Goal: Find specific page/section: Find specific page/section

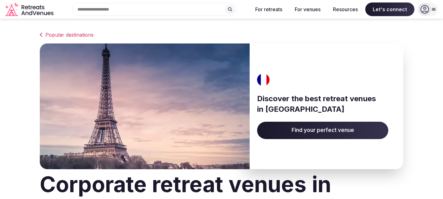
click at [89, 10] on div "Search Popular Destinations [GEOGRAPHIC_DATA], [GEOGRAPHIC_DATA] [GEOGRAPHIC_DA…" at bounding box center [152, 9] width 192 height 13
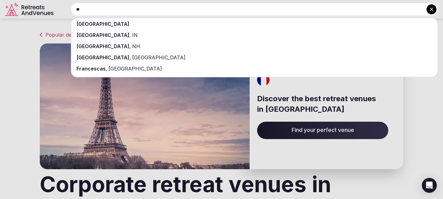
type input "*"
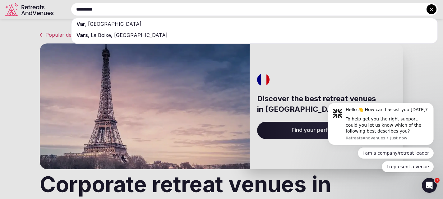
type input "**********"
click at [93, 24] on span "[GEOGRAPHIC_DATA]" at bounding box center [114, 24] width 55 height 6
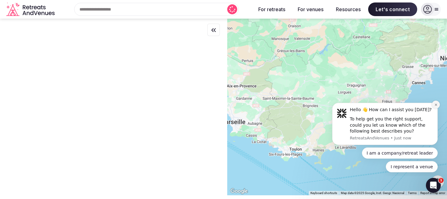
click at [435, 105] on icon "Dismiss notification" at bounding box center [436, 104] width 3 height 3
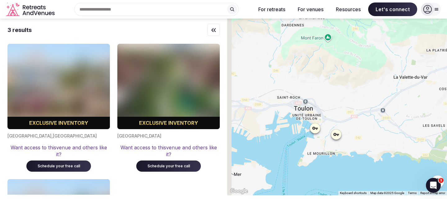
drag, startPoint x: 291, startPoint y: 159, endPoint x: 401, endPoint y: 94, distance: 128.1
click at [401, 94] on div at bounding box center [337, 107] width 220 height 177
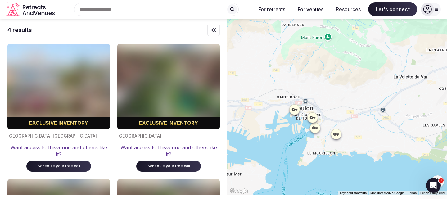
click at [339, 132] on icon at bounding box center [336, 134] width 6 height 6
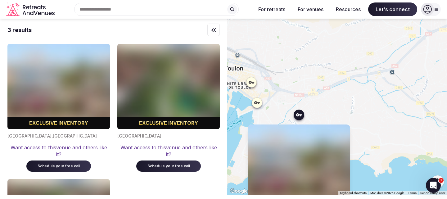
click at [323, 165] on img at bounding box center [299, 167] width 103 height 85
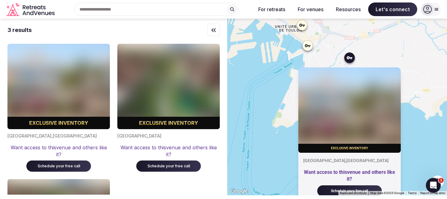
drag, startPoint x: 303, startPoint y: 148, endPoint x: 354, endPoint y: 90, distance: 77.0
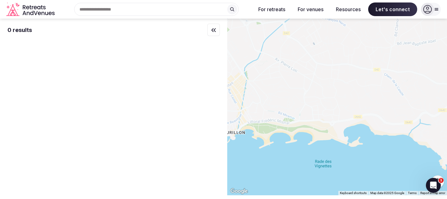
drag, startPoint x: 338, startPoint y: 104, endPoint x: 250, endPoint y: 147, distance: 98.0
click at [250, 147] on div at bounding box center [337, 107] width 220 height 177
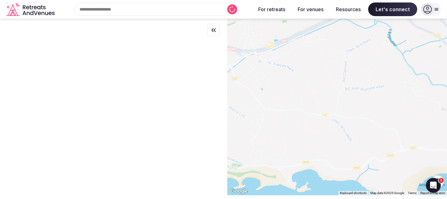
drag, startPoint x: 356, startPoint y: 116, endPoint x: 307, endPoint y: 160, distance: 66.6
click at [307, 160] on div at bounding box center [337, 107] width 220 height 177
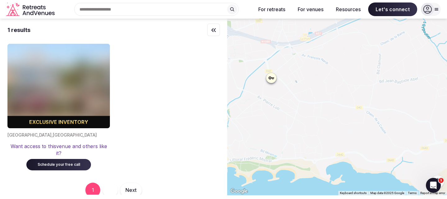
drag, startPoint x: 360, startPoint y: 127, endPoint x: 397, endPoint y: 119, distance: 37.8
click at [397, 119] on div at bounding box center [337, 107] width 220 height 177
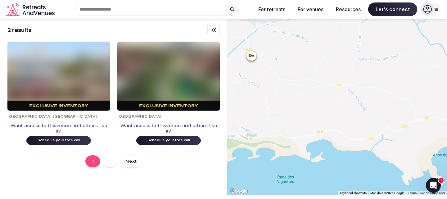
drag, startPoint x: 317, startPoint y: 110, endPoint x: 295, endPoint y: 89, distance: 30.8
click at [295, 89] on div at bounding box center [337, 107] width 220 height 177
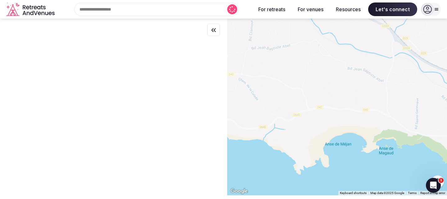
drag, startPoint x: 388, startPoint y: 99, endPoint x: 295, endPoint y: 91, distance: 93.2
click at [289, 91] on div at bounding box center [337, 107] width 220 height 177
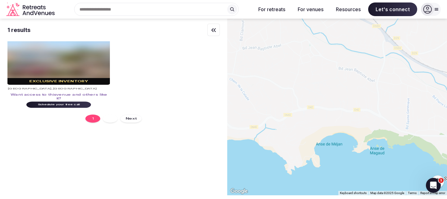
drag, startPoint x: 394, startPoint y: 89, endPoint x: 257, endPoint y: 85, distance: 136.7
click at [256, 85] on div at bounding box center [337, 107] width 220 height 177
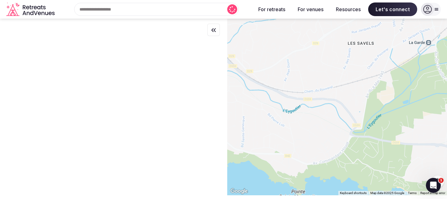
drag, startPoint x: 281, startPoint y: 77, endPoint x: 335, endPoint y: 105, distance: 60.2
click at [335, 105] on div at bounding box center [337, 107] width 220 height 177
click at [32, 11] on icon "Retreats and Venues company logo" at bounding box center [31, 9] width 50 height 14
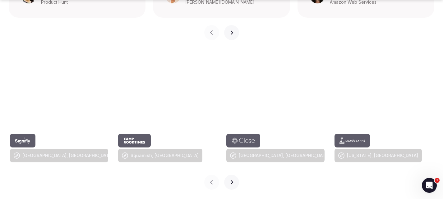
scroll to position [621, 0]
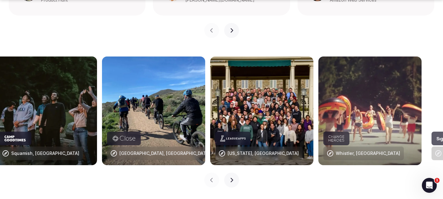
drag, startPoint x: 392, startPoint y: 121, endPoint x: 147, endPoint y: 135, distance: 245.5
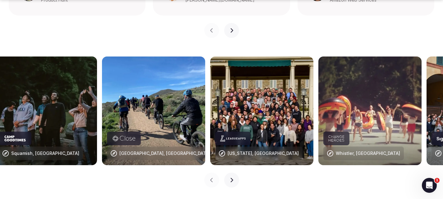
click at [210, 135] on img at bounding box center [261, 111] width 103 height 109
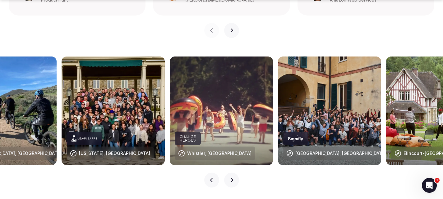
drag, startPoint x: 335, startPoint y: 89, endPoint x: 75, endPoint y: 111, distance: 260.9
click at [278, 111] on img at bounding box center [329, 111] width 103 height 109
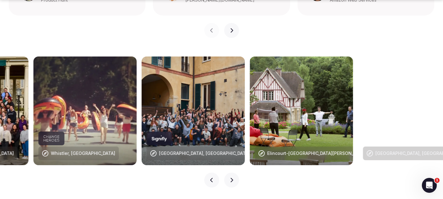
drag, startPoint x: 187, startPoint y: 97, endPoint x: 58, endPoint y: 100, distance: 129.3
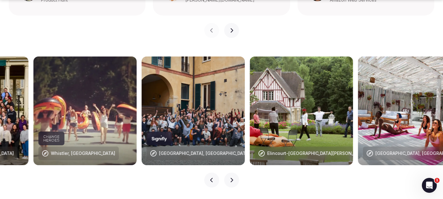
click at [141, 100] on img at bounding box center [192, 111] width 103 height 109
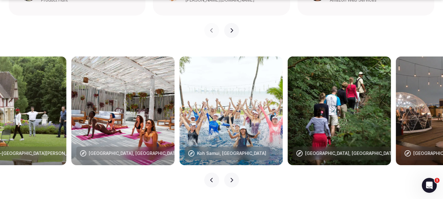
drag, startPoint x: 317, startPoint y: 65, endPoint x: 84, endPoint y: 73, distance: 233.1
click at [89, 73] on img at bounding box center [122, 111] width 103 height 109
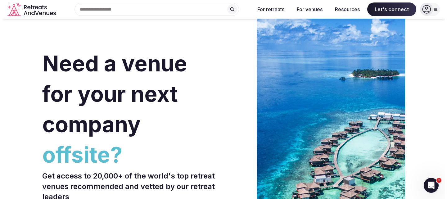
scroll to position [0, 0]
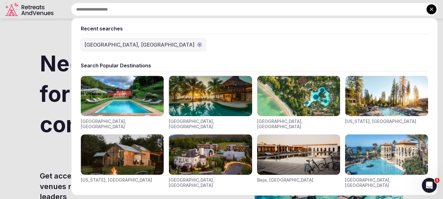
click at [101, 13] on div "Recent searches [GEOGRAPHIC_DATA], [GEOGRAPHIC_DATA] Search Popular Destination…" at bounding box center [247, 9] width 382 height 13
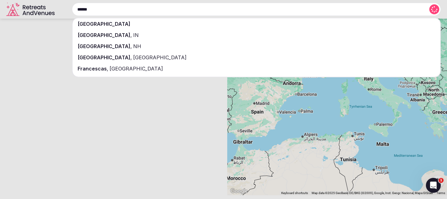
type input "******"
click at [87, 21] on span "[GEOGRAPHIC_DATA]" at bounding box center [104, 24] width 53 height 6
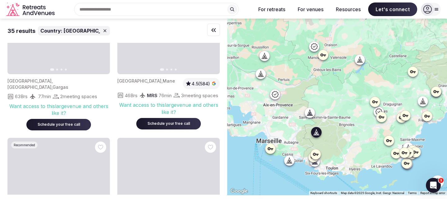
scroll to position [186, 0]
